Goal: Task Accomplishment & Management: Use online tool/utility

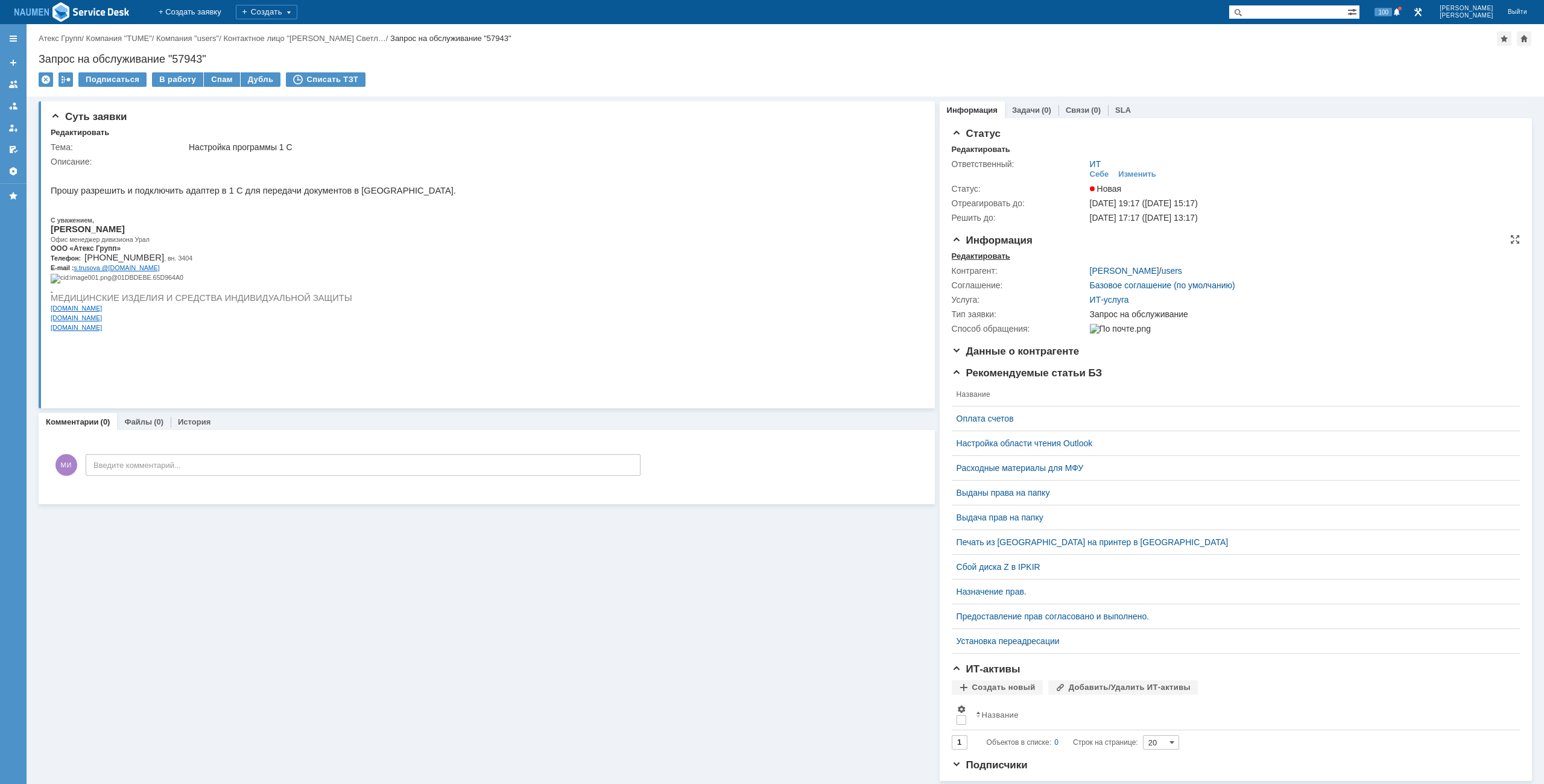
click at [982, 256] on div "Редактировать" at bounding box center [981, 256] width 59 height 10
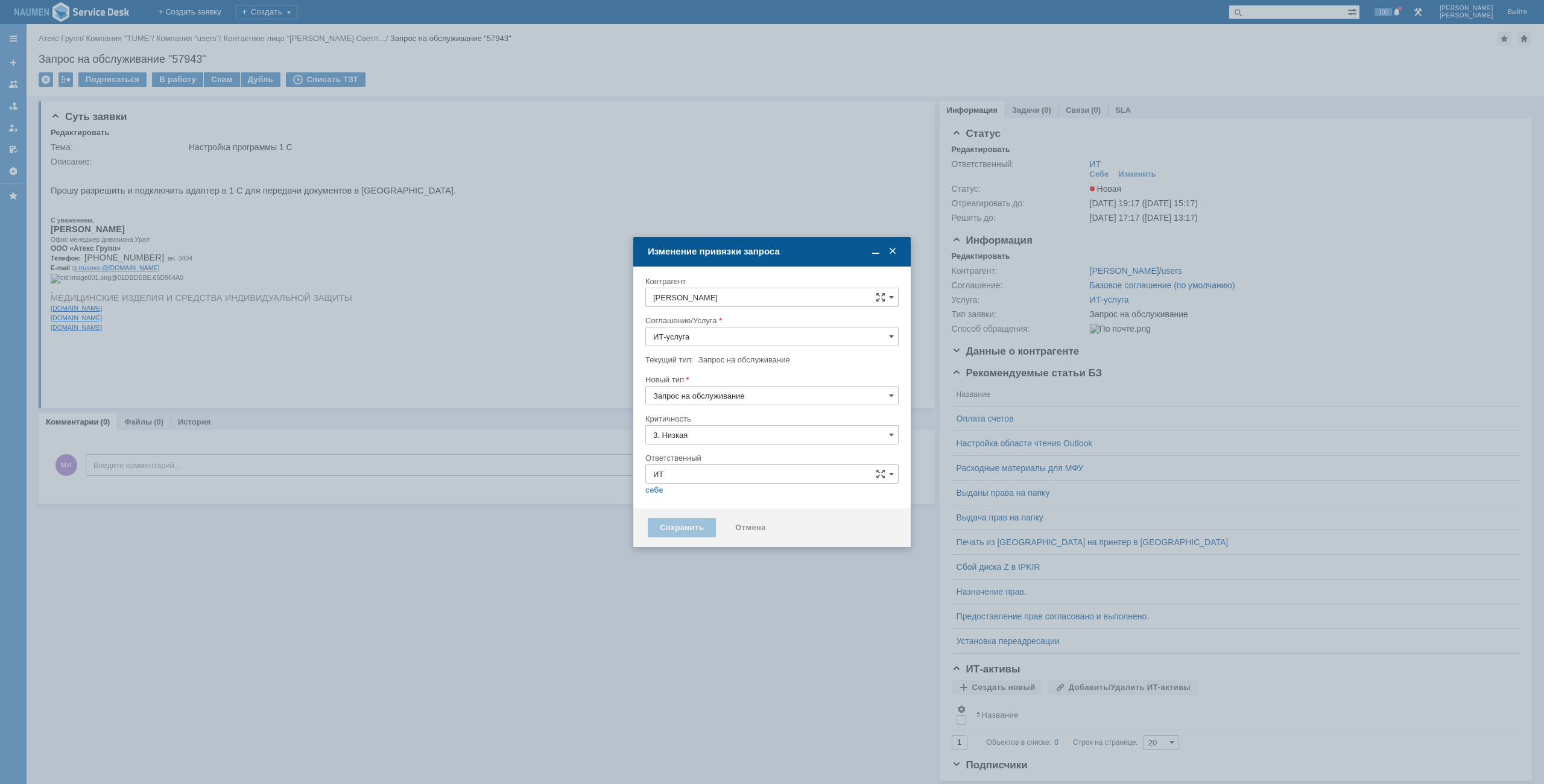
type input "[не указано]"
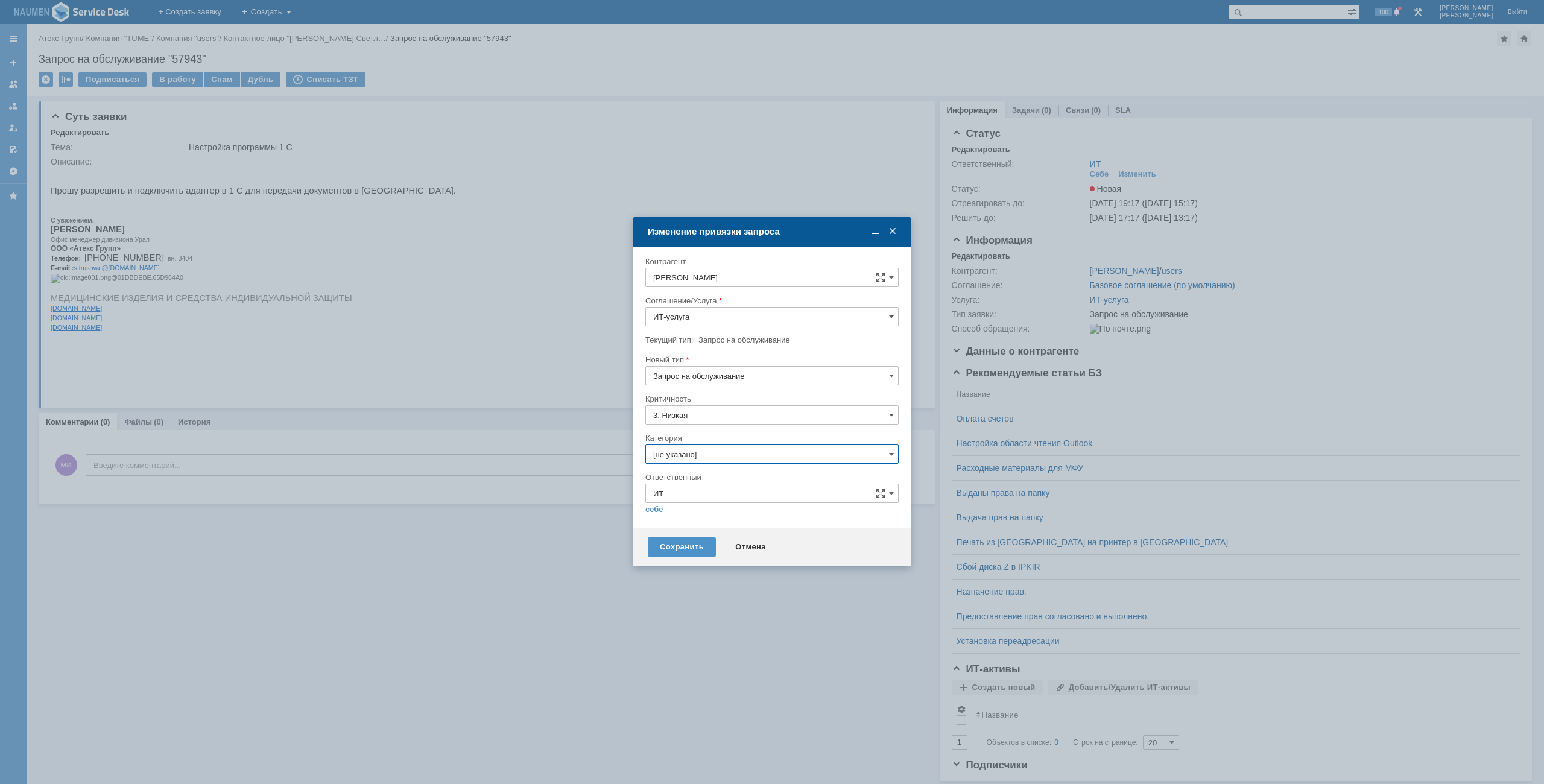
click at [708, 458] on input "[не указано]" at bounding box center [771, 454] width 253 height 19
click at [731, 419] on input "3. Низкая" at bounding box center [771, 414] width 253 height 19
type input "[не указано]"
click at [843, 397] on div "Критичность" at bounding box center [770, 399] width 251 height 8
type input "3. Низкая"
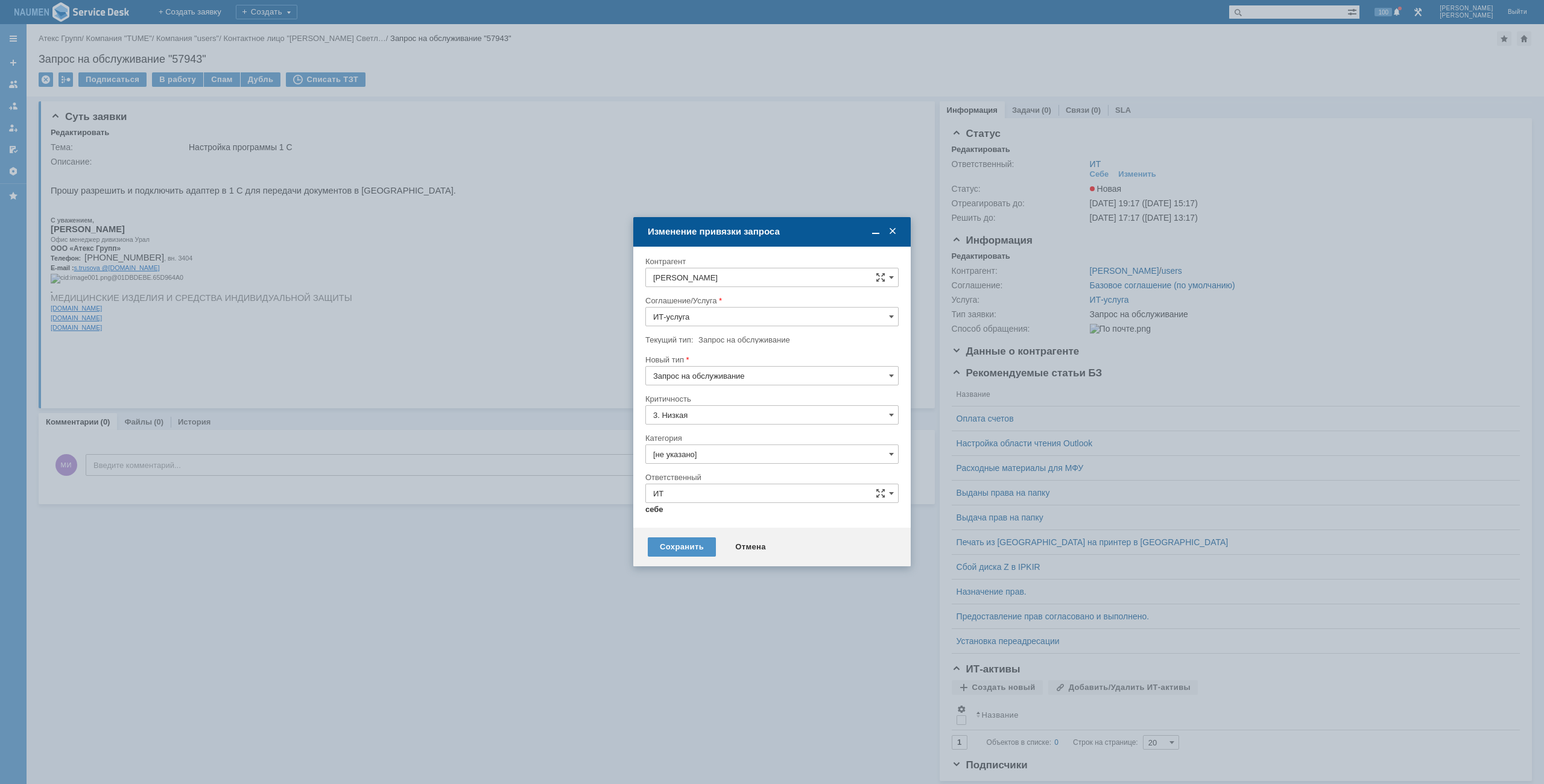
click at [653, 512] on link "себе" at bounding box center [654, 509] width 18 height 10
type input "[PERSON_NAME]"
click at [708, 459] on input "[не указано]" at bounding box center [771, 458] width 253 height 19
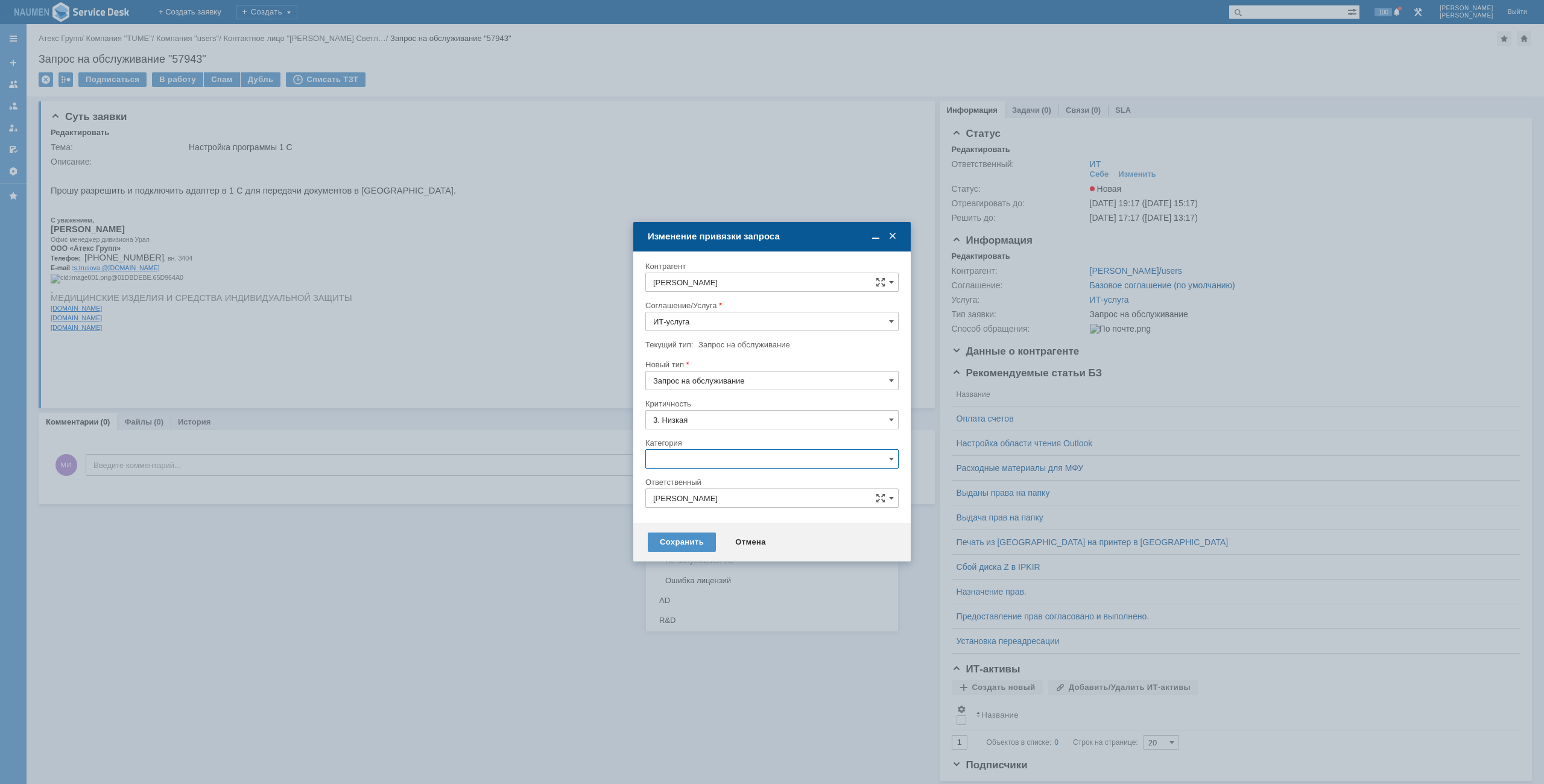
click at [699, 507] on div "1С" at bounding box center [772, 501] width 252 height 19
click at [673, 535] on div "Сохранить" at bounding box center [681, 542] width 68 height 19
type input "1С"
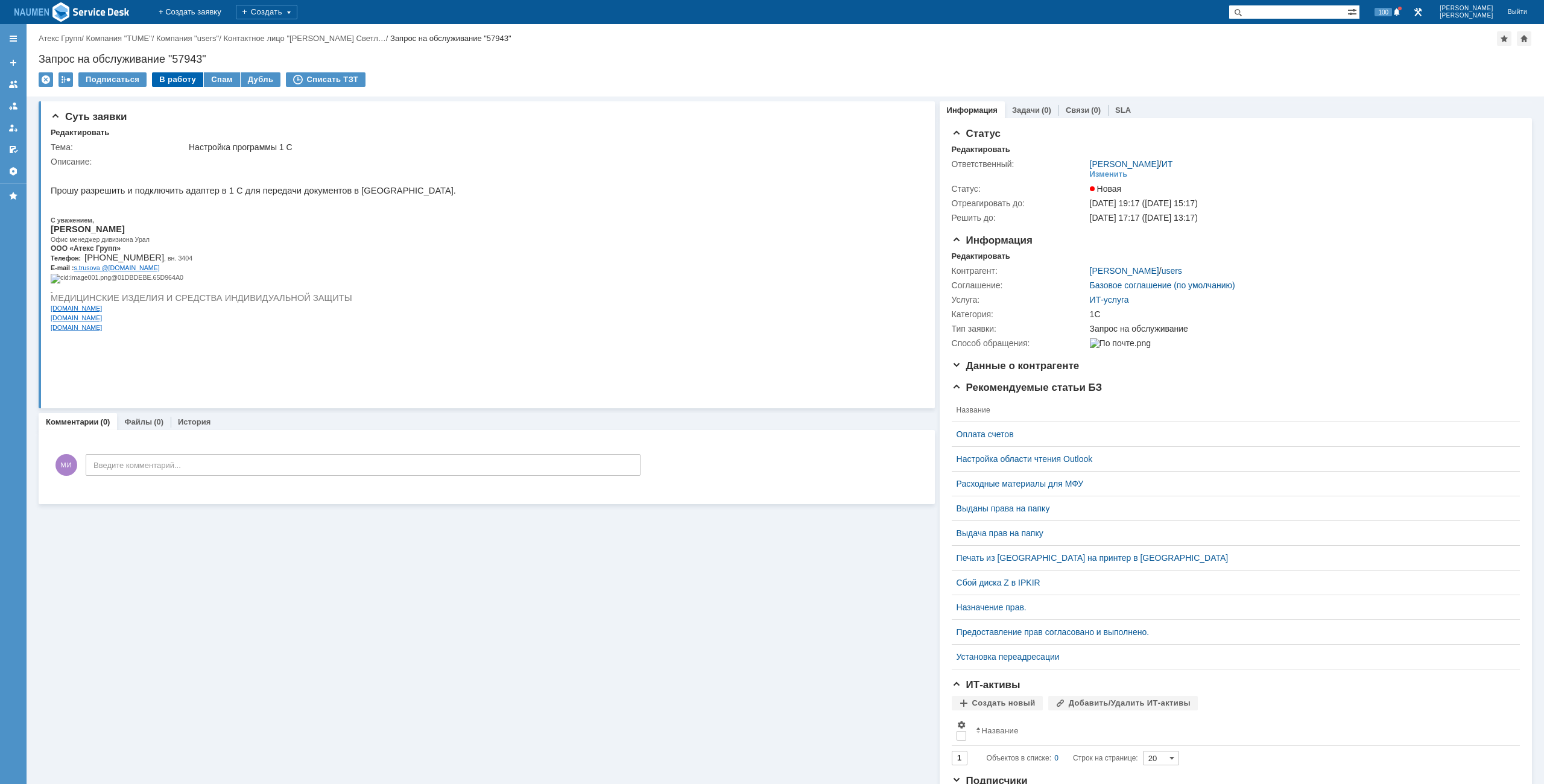
click at [177, 86] on div "В работу" at bounding box center [177, 79] width 51 height 15
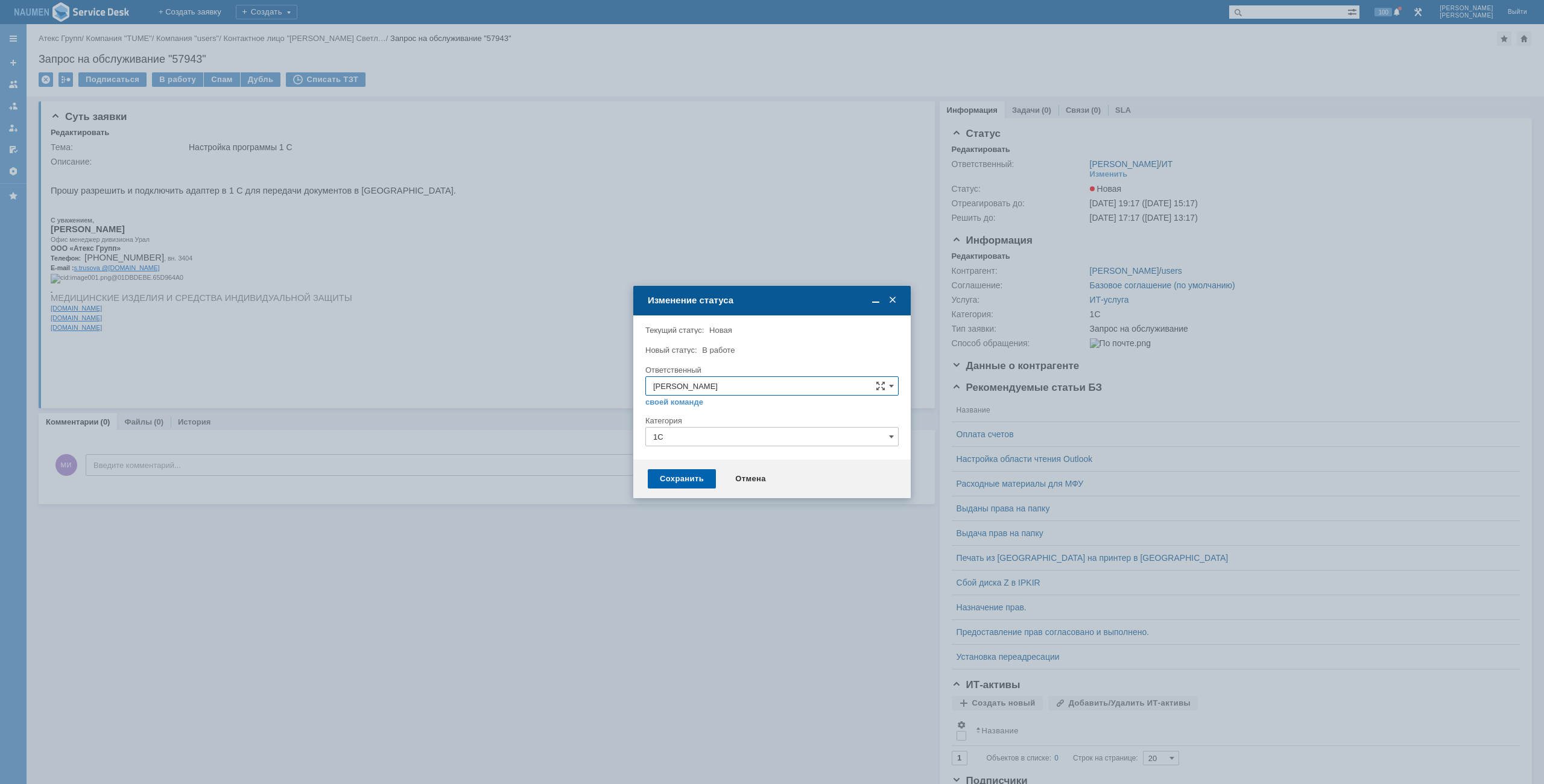
click at [708, 478] on div "Сохранить" at bounding box center [681, 478] width 68 height 19
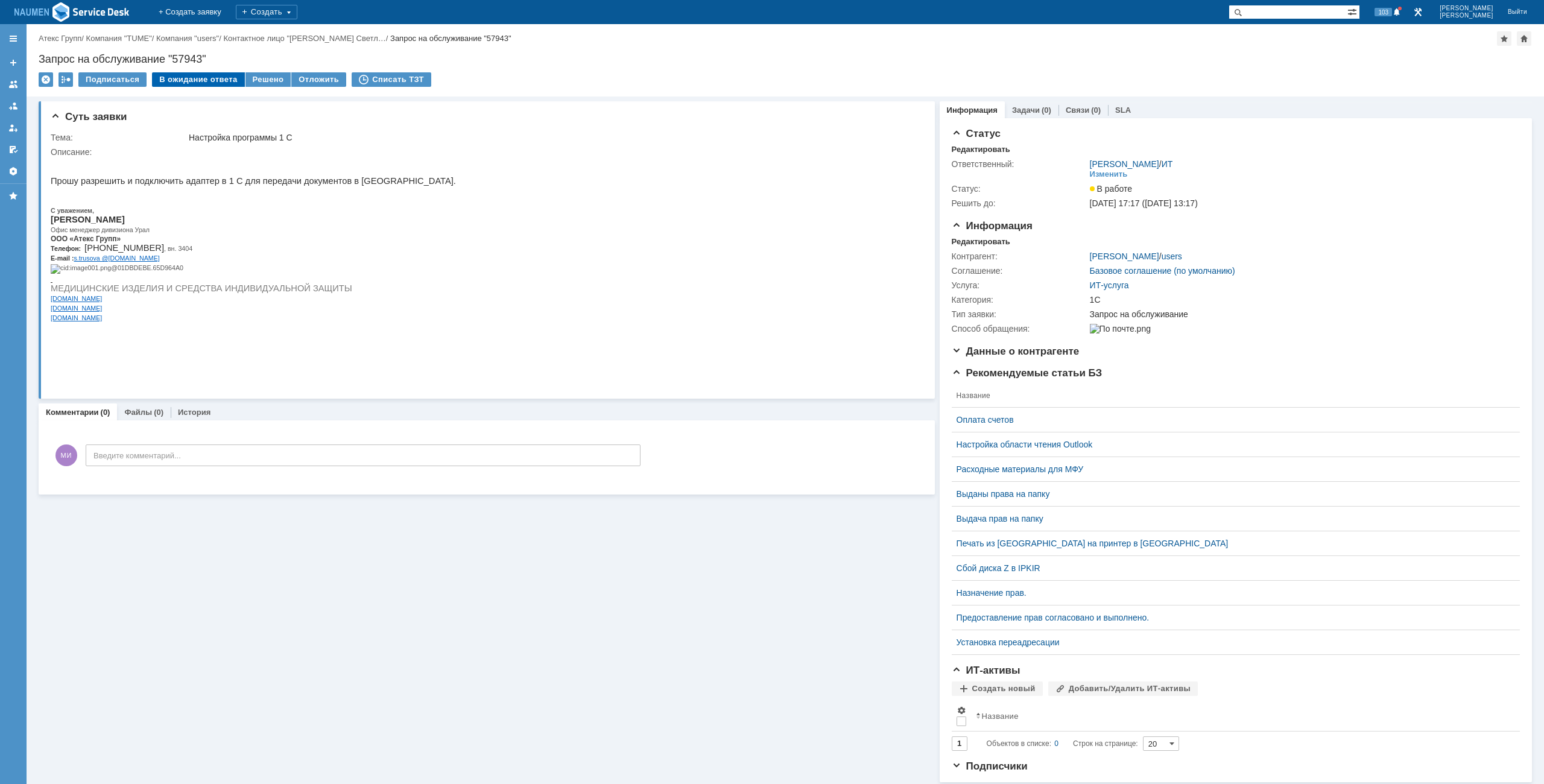
click at [207, 82] on div "В ожидание ответа" at bounding box center [198, 79] width 92 height 15
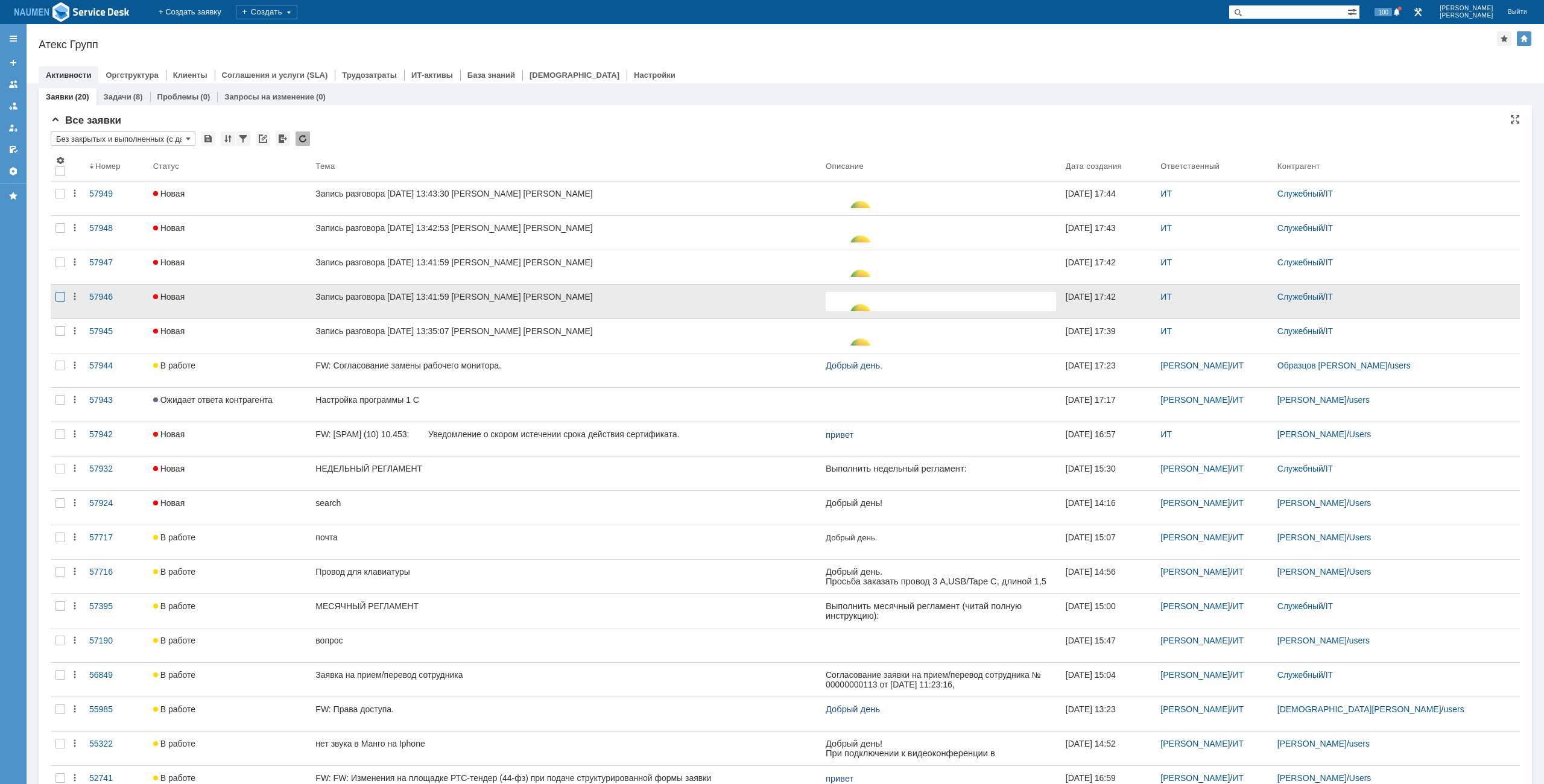
click at [57, 300] on div at bounding box center [60, 296] width 10 height 10
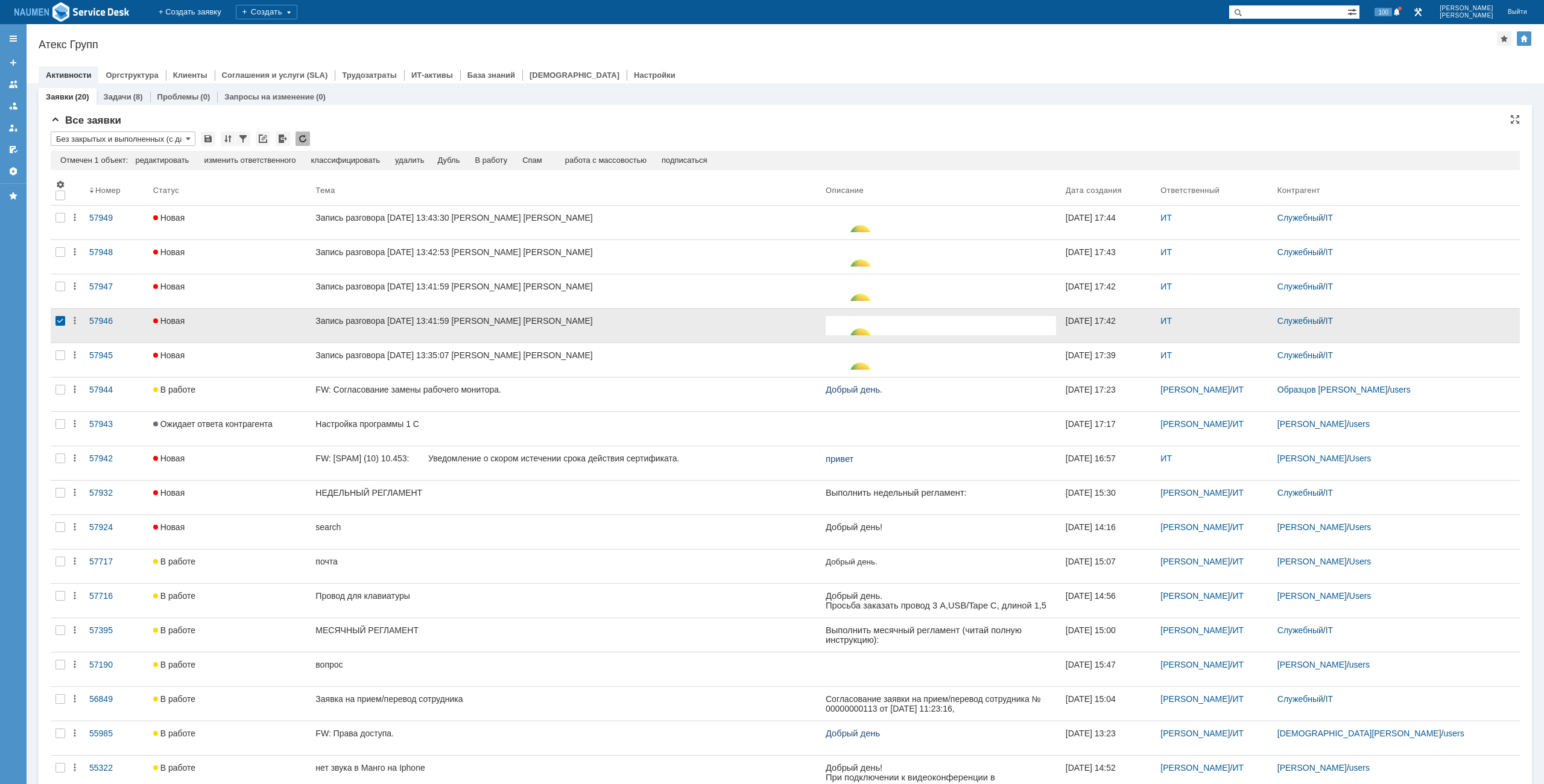
click at [59, 321] on div at bounding box center [60, 320] width 10 height 10
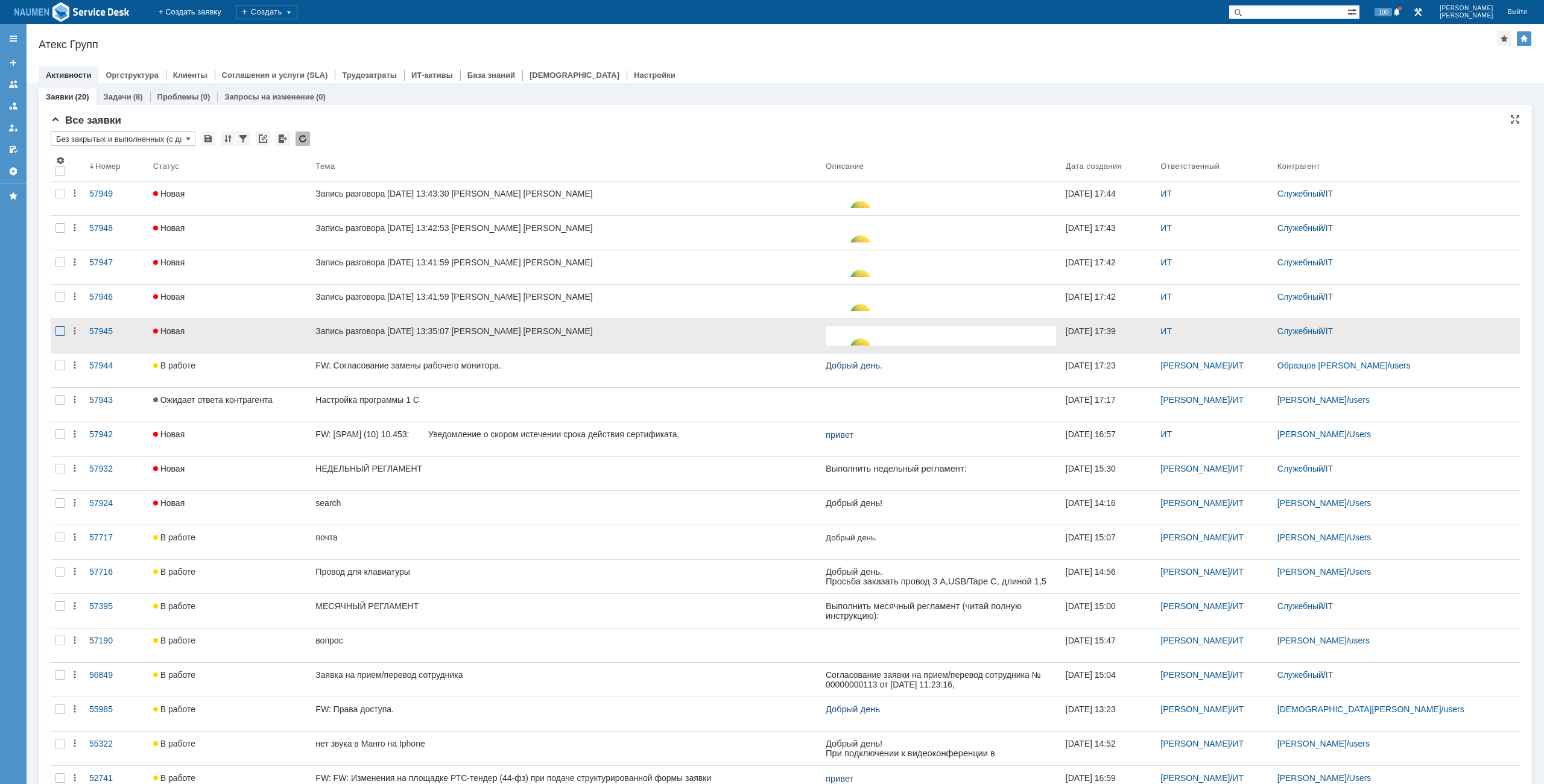
click at [60, 329] on div at bounding box center [60, 331] width 10 height 10
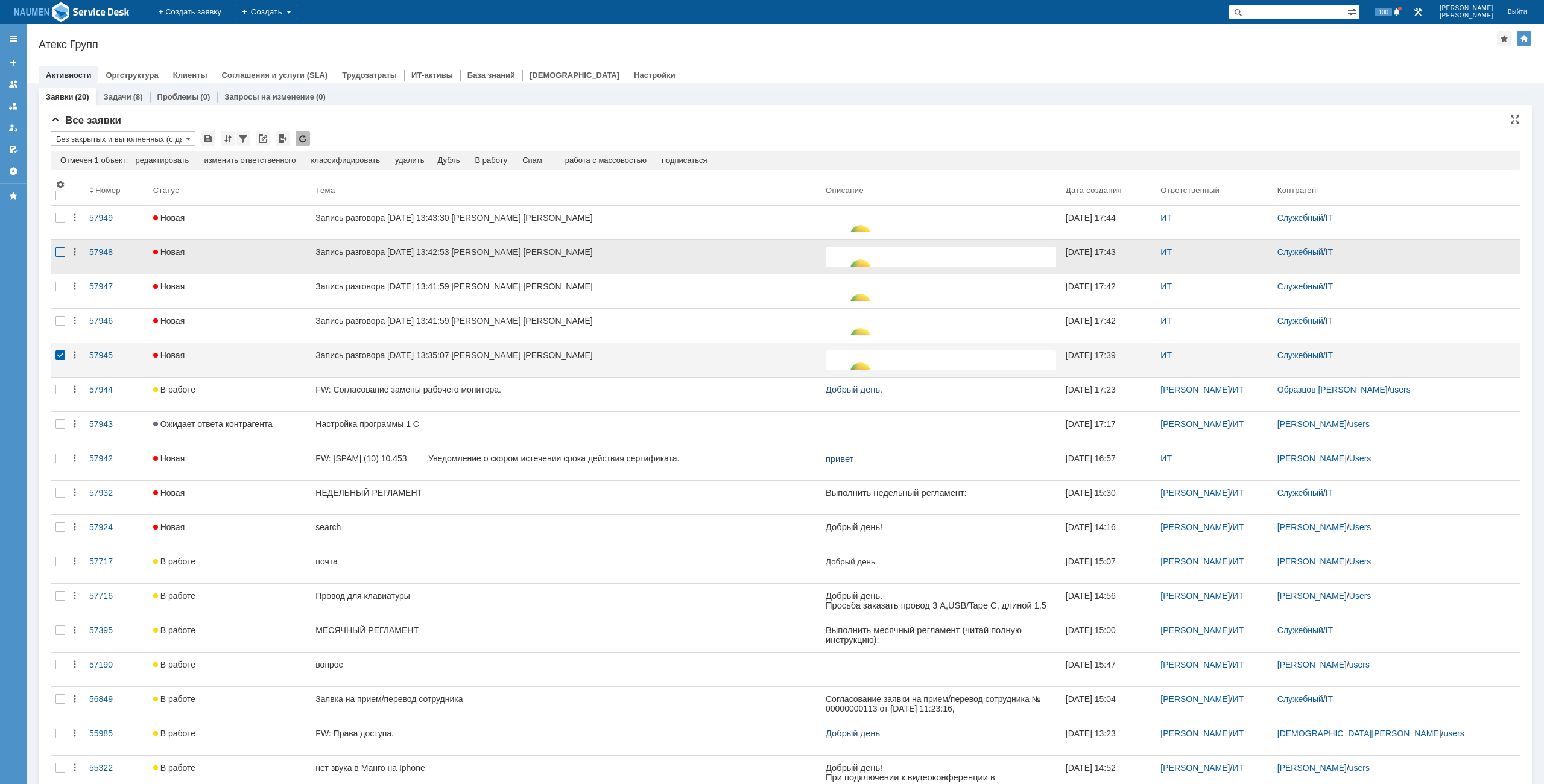
click at [57, 253] on div at bounding box center [60, 252] width 10 height 10
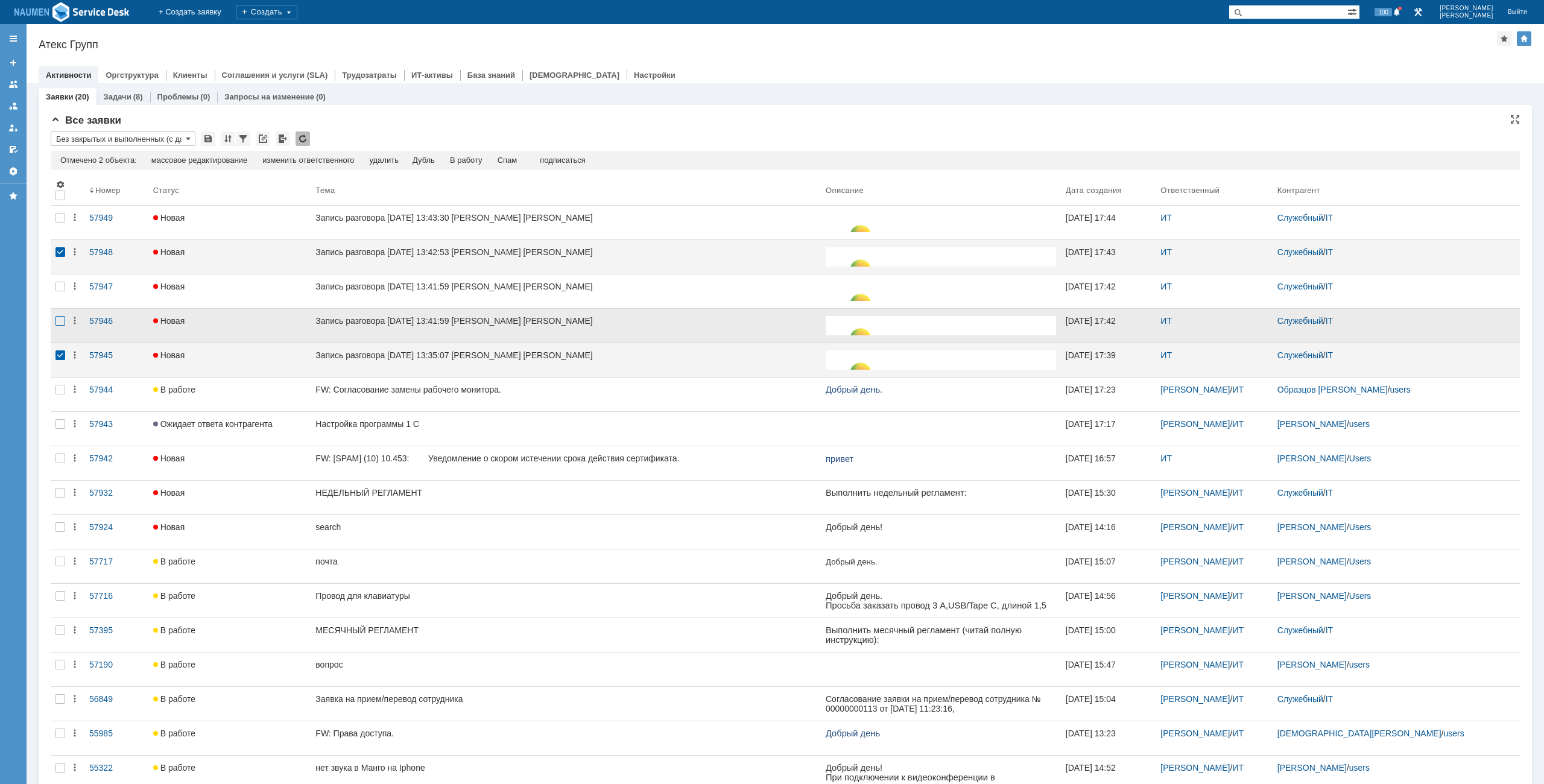
click at [59, 319] on div at bounding box center [60, 320] width 10 height 10
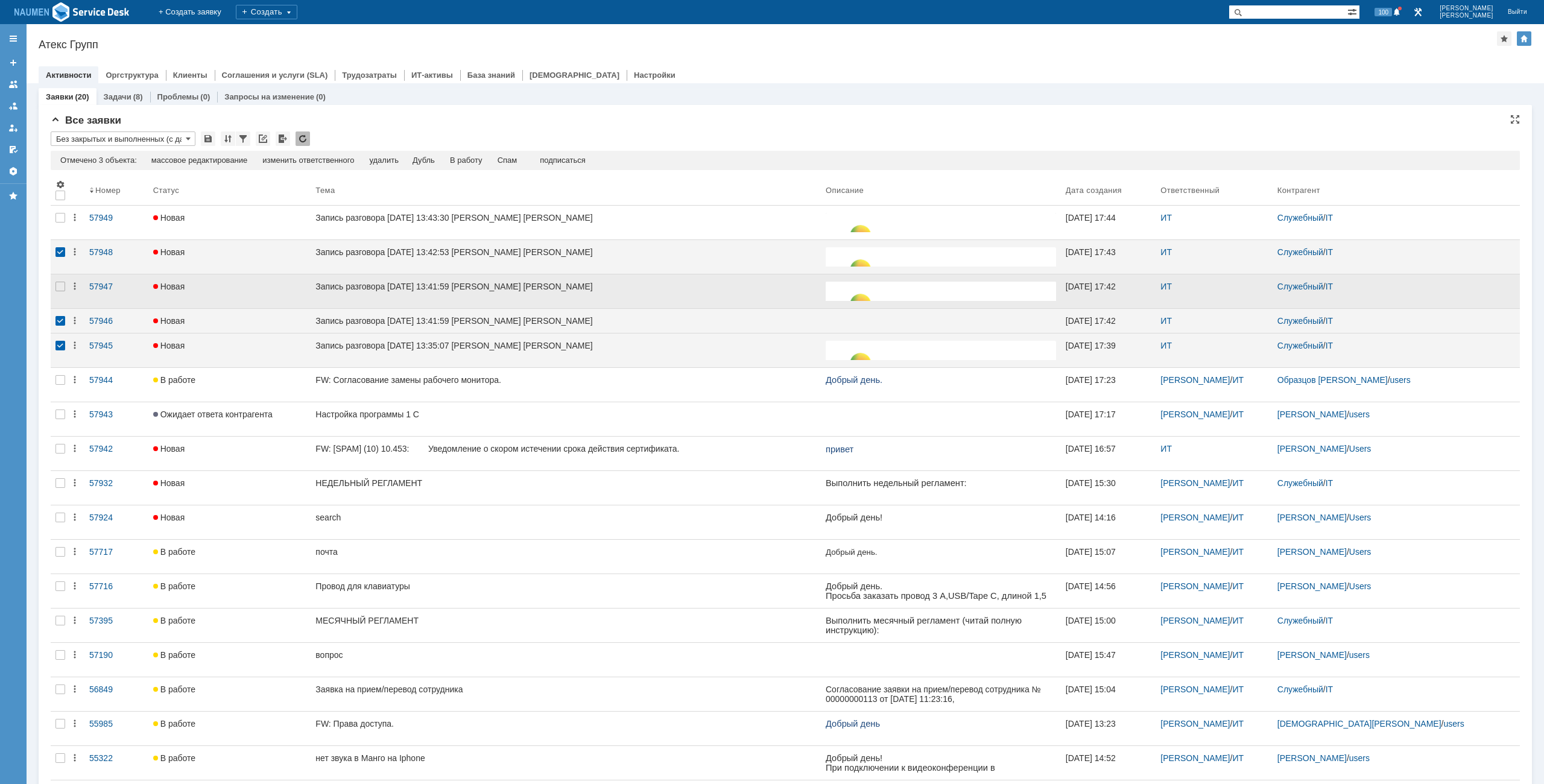
click at [59, 295] on div at bounding box center [60, 291] width 19 height 34
click at [514, 159] on div "Спам" at bounding box center [508, 160] width 20 height 10
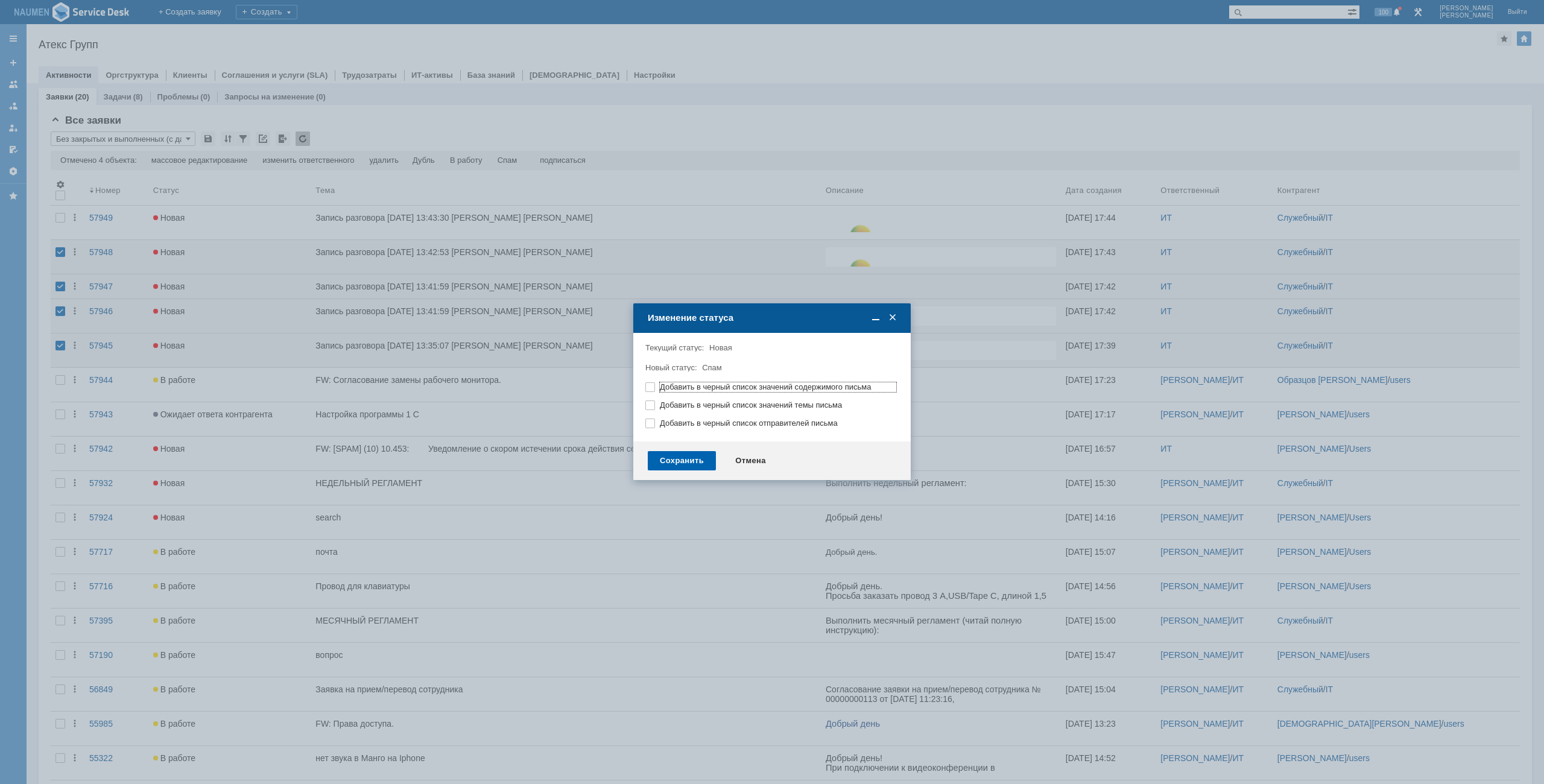
click at [687, 463] on div "Сохранить" at bounding box center [681, 460] width 68 height 19
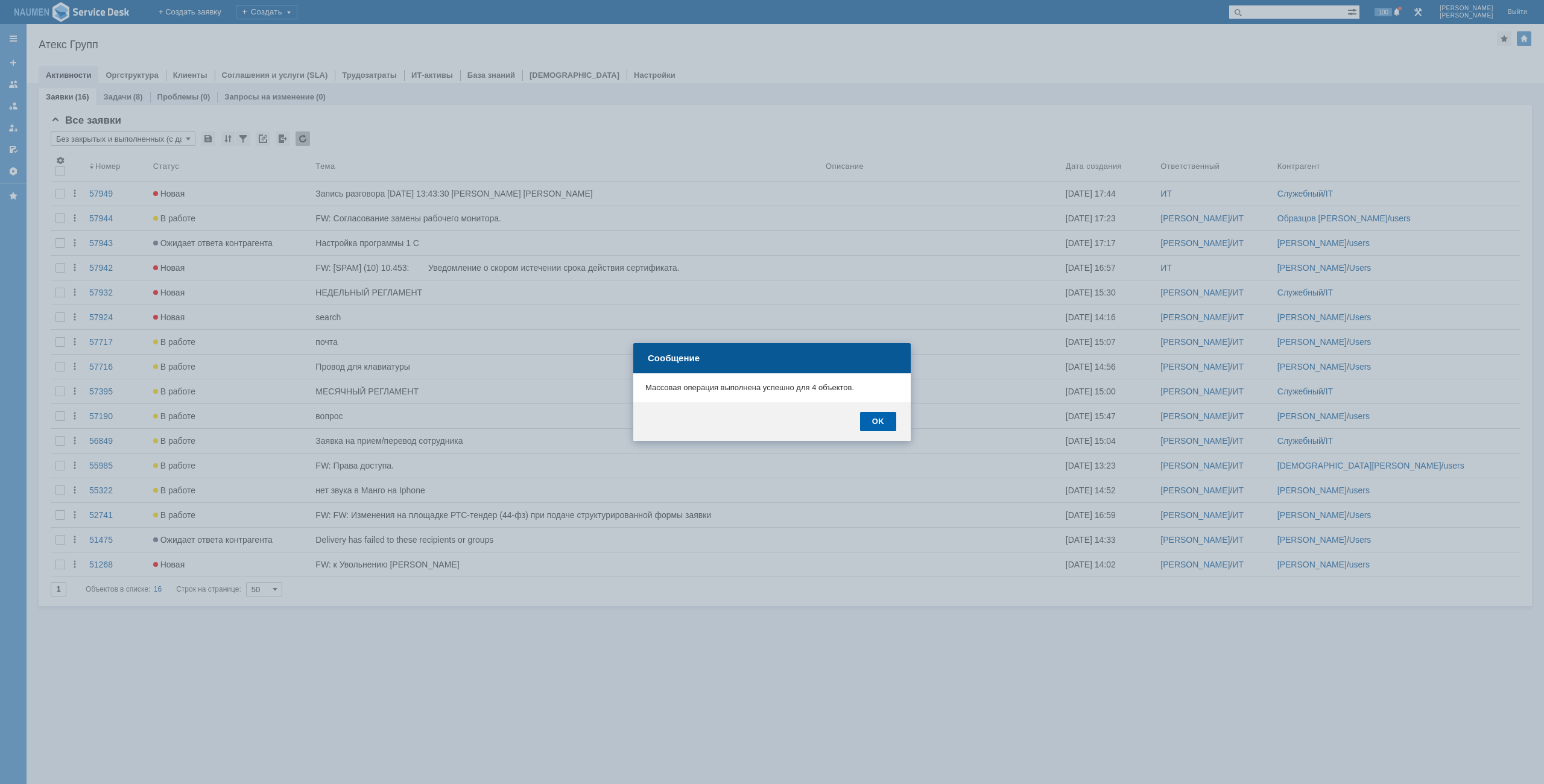
click at [890, 416] on div "OK" at bounding box center [877, 421] width 36 height 19
